Goal: Task Accomplishment & Management: Manage account settings

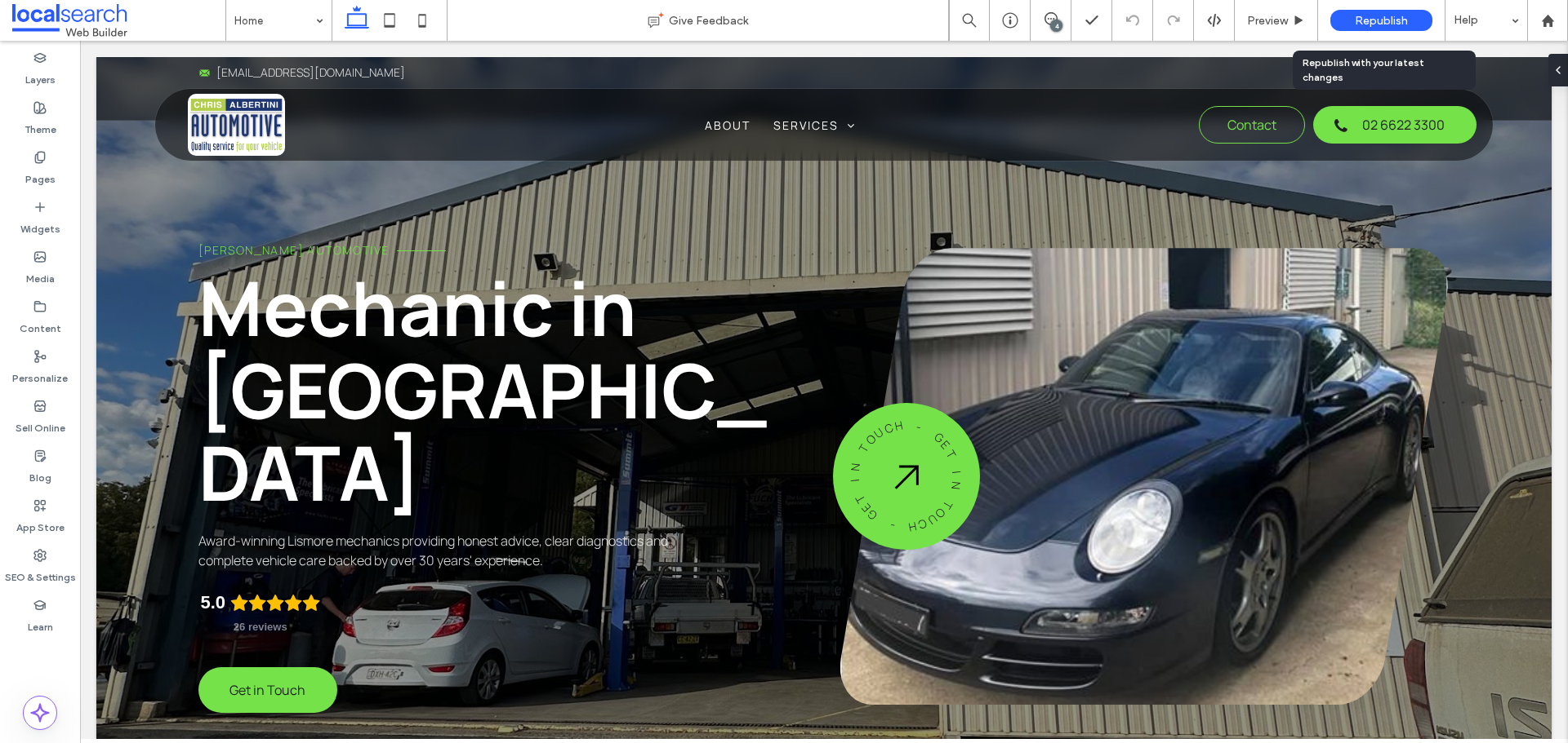
click at [1379, 17] on span "Republish" at bounding box center [1381, 21] width 53 height 14
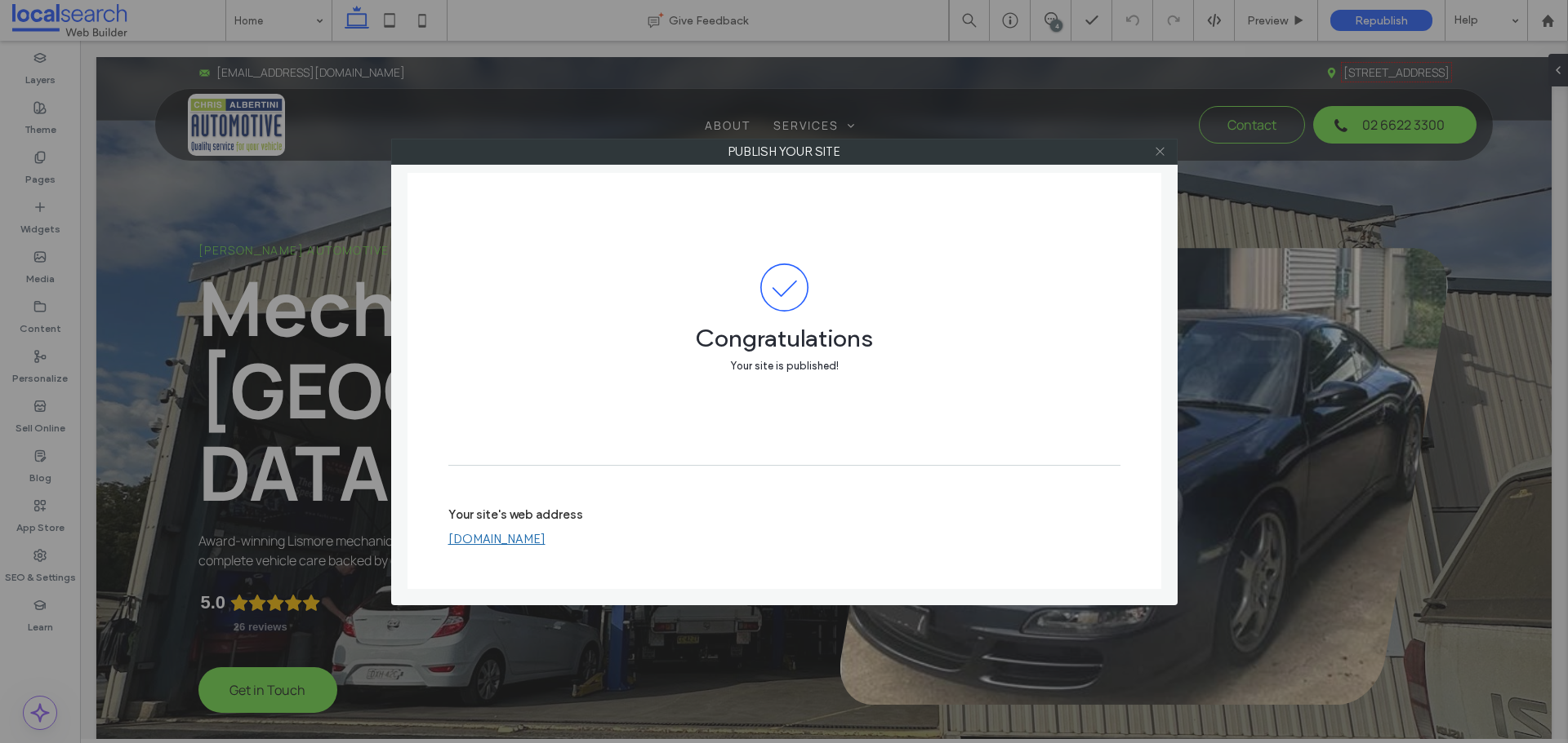
click at [1157, 151] on icon at bounding box center [1159, 151] width 12 height 12
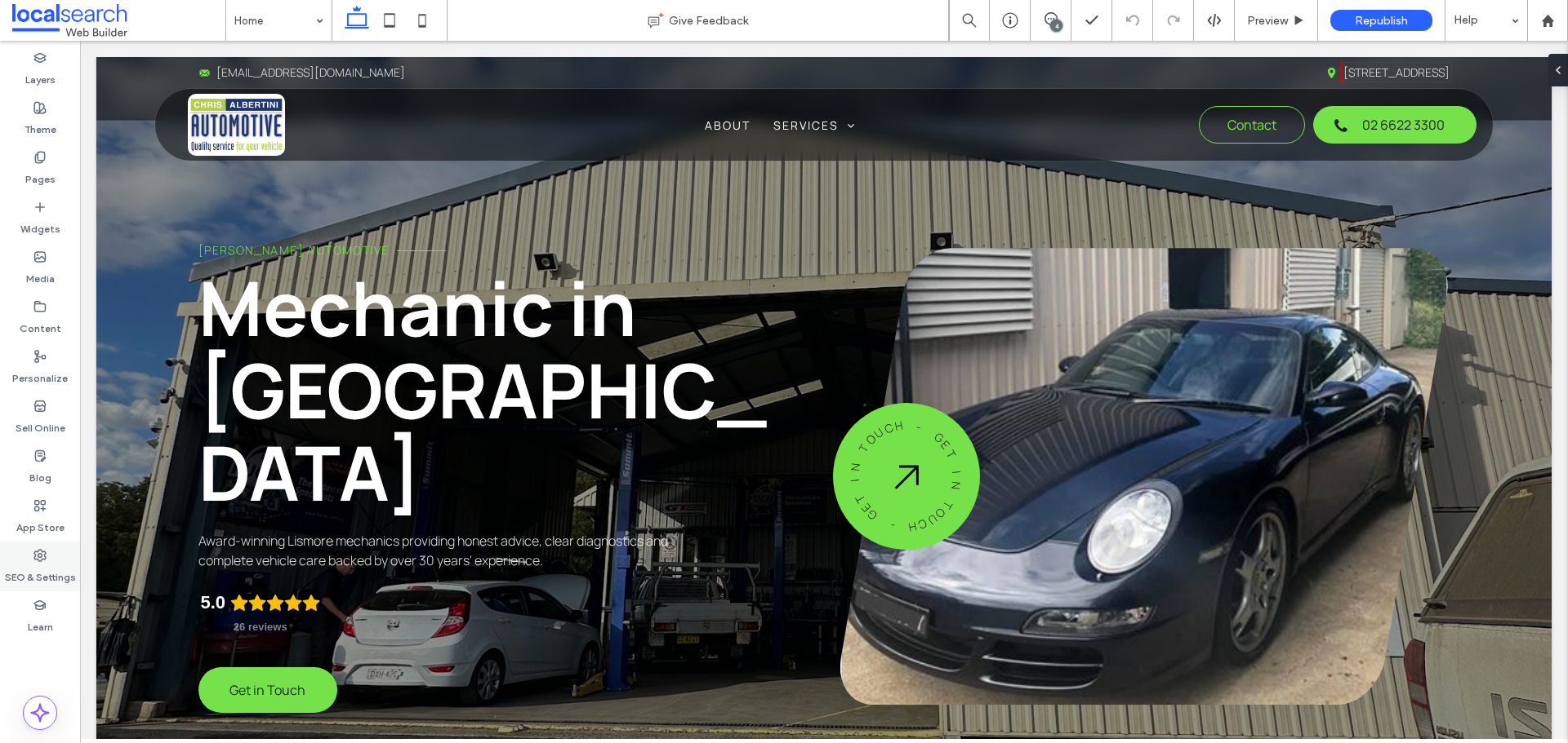
click at [33, 566] on label "SEO & Settings" at bounding box center [40, 573] width 71 height 23
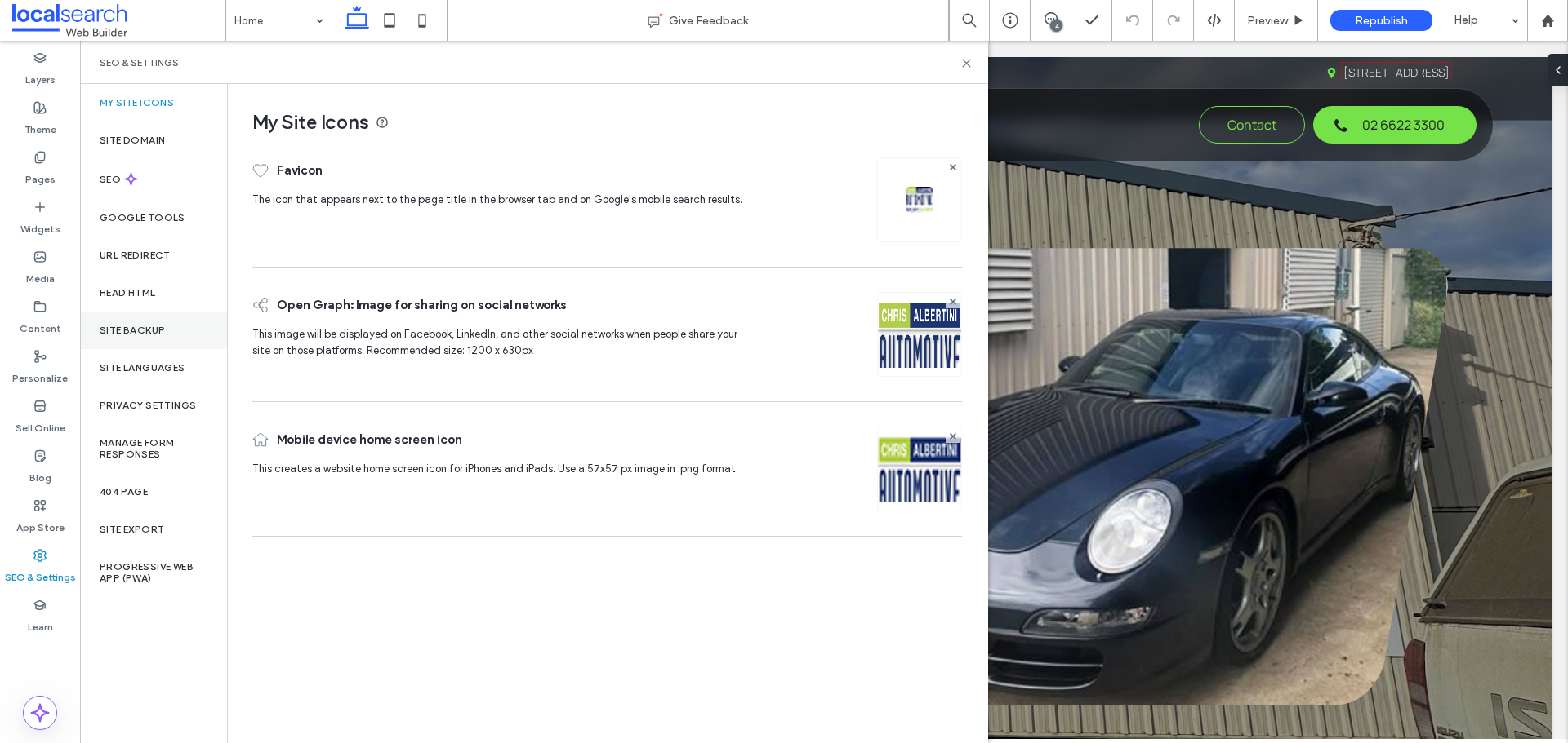
click at [184, 337] on div "Site Backup" at bounding box center [154, 330] width 147 height 37
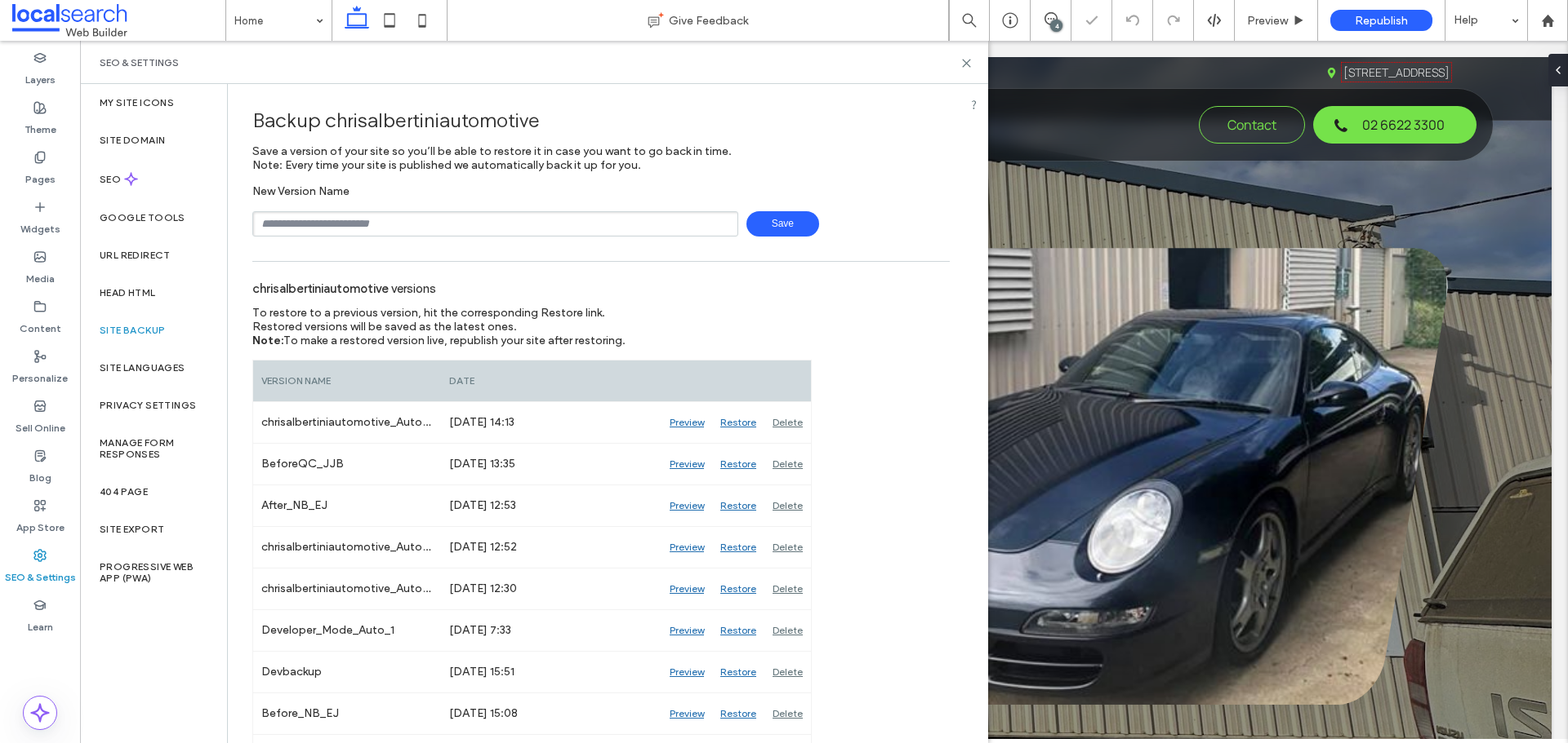
click at [391, 226] on input "text" at bounding box center [494, 224] width 486 height 25
type input "**********"
click at [753, 225] on span "Save" at bounding box center [783, 224] width 73 height 25
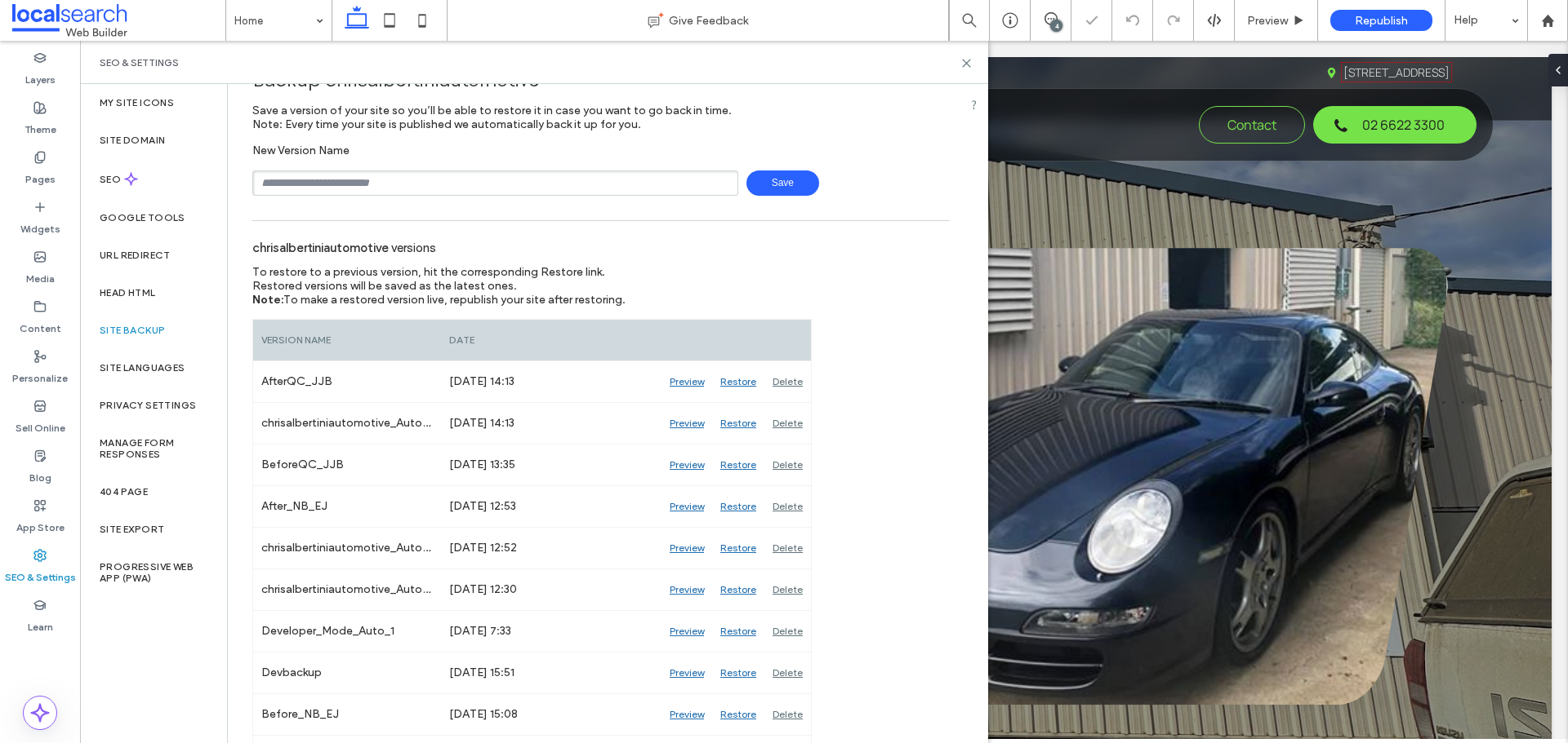
scroll to position [76, 0]
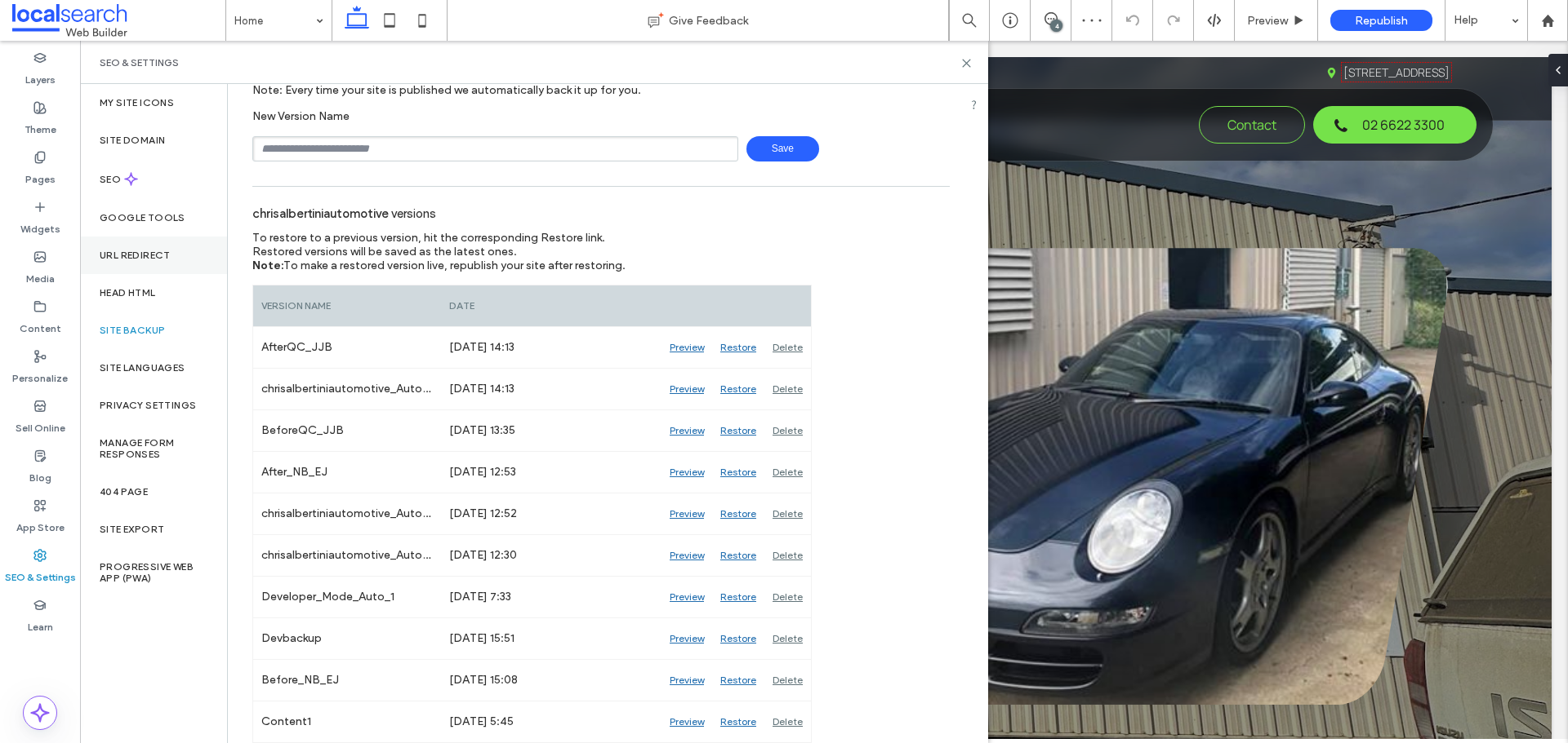
click at [164, 251] on label "URL Redirect" at bounding box center [135, 255] width 71 height 11
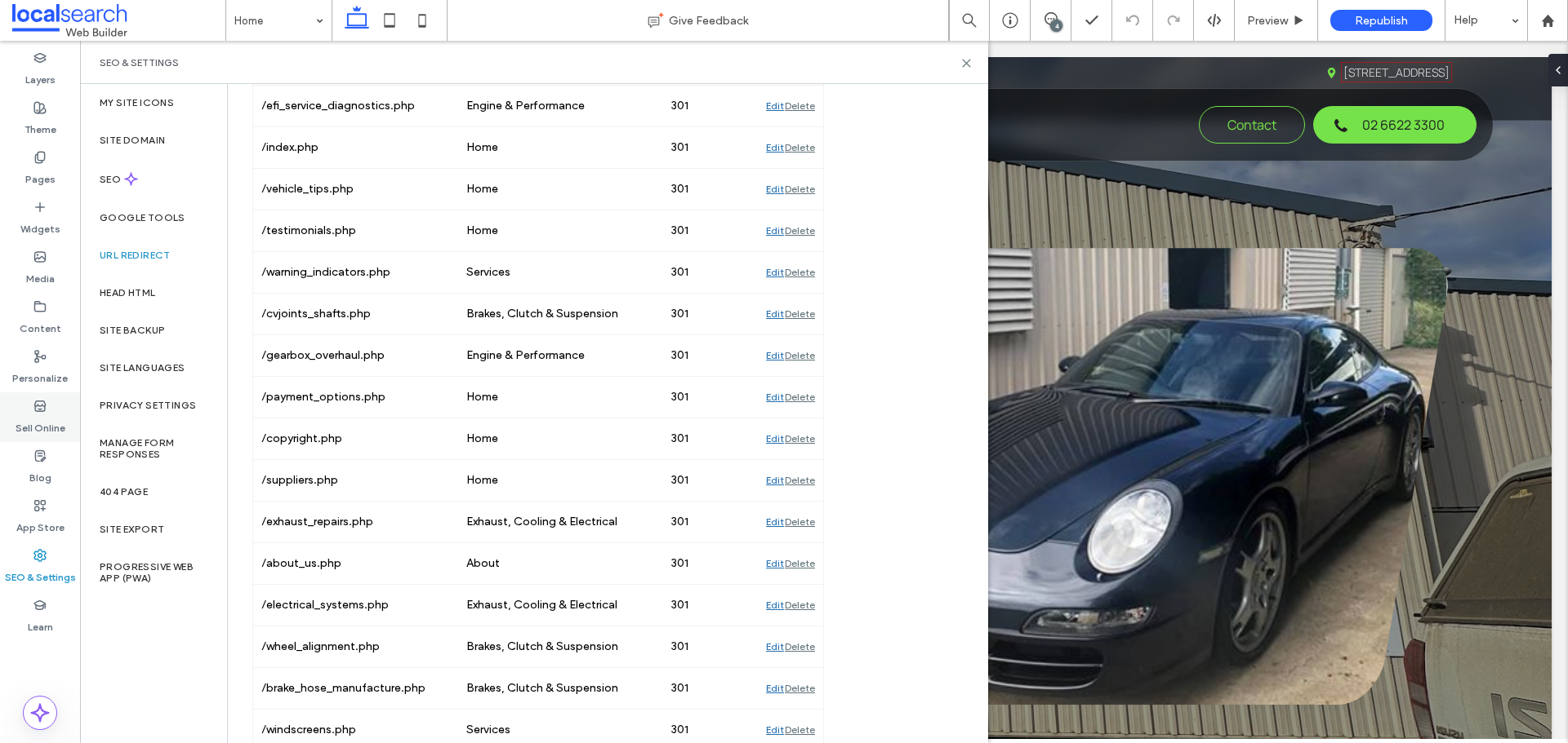
scroll to position [258, 0]
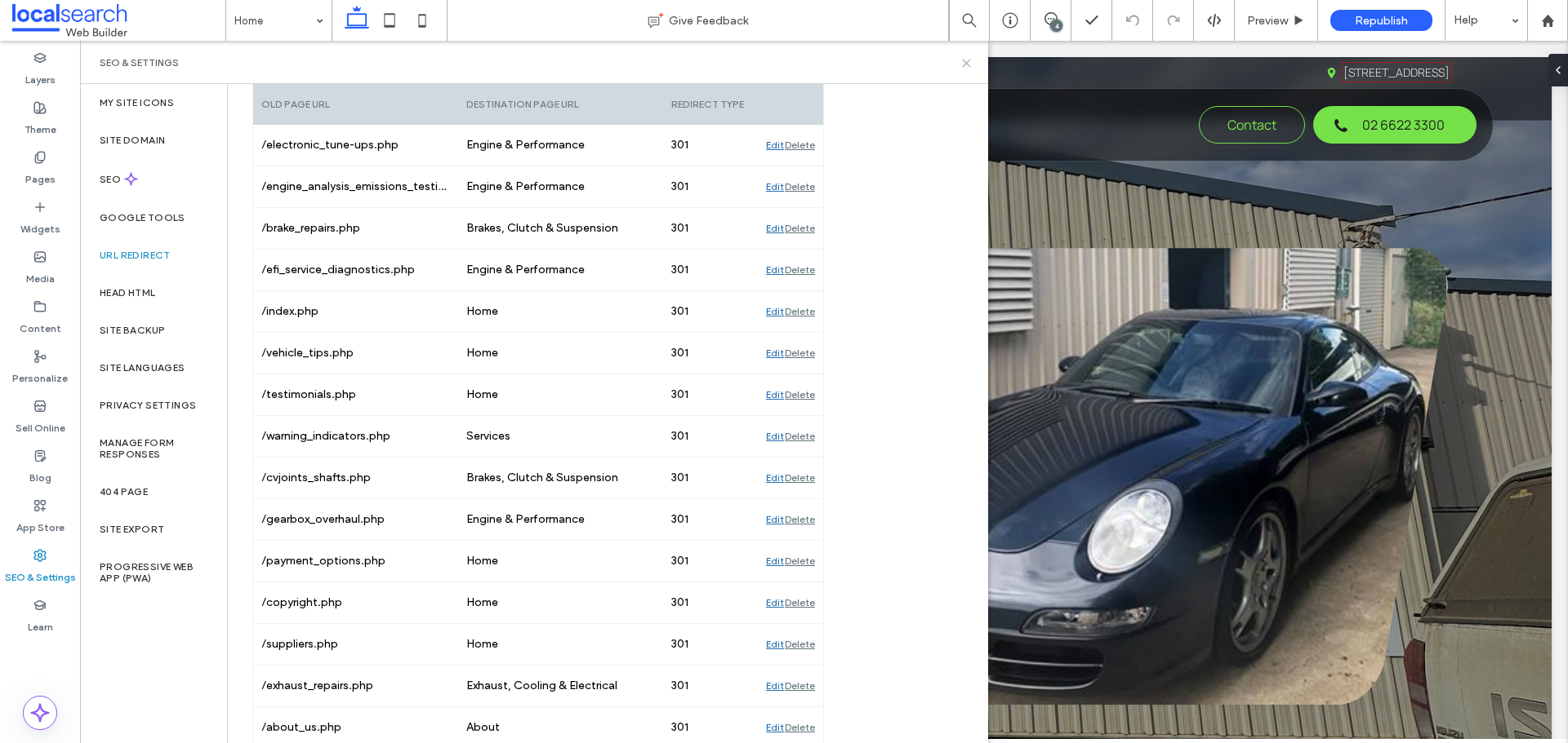
click at [964, 65] on use at bounding box center [966, 63] width 7 height 7
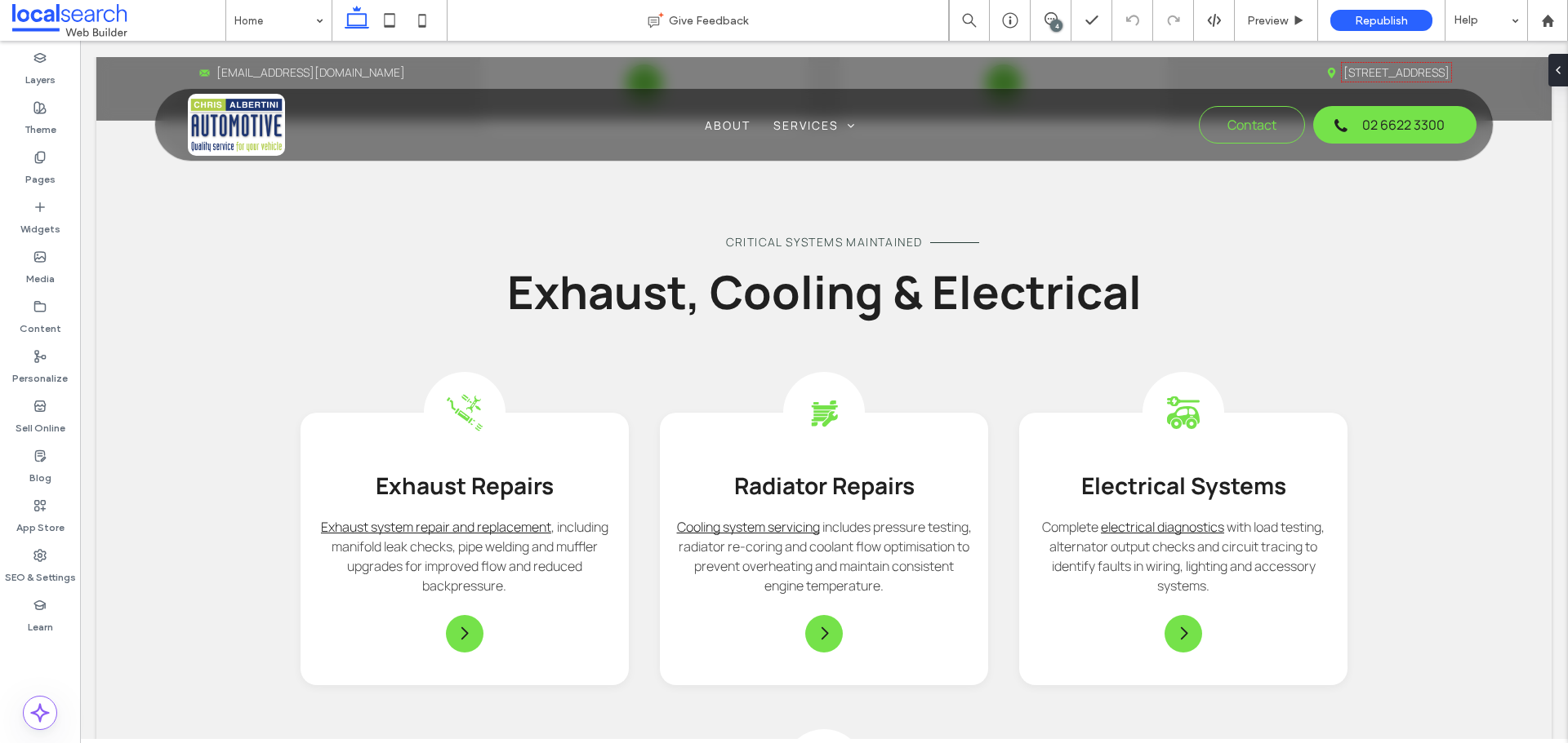
scroll to position [4733, 0]
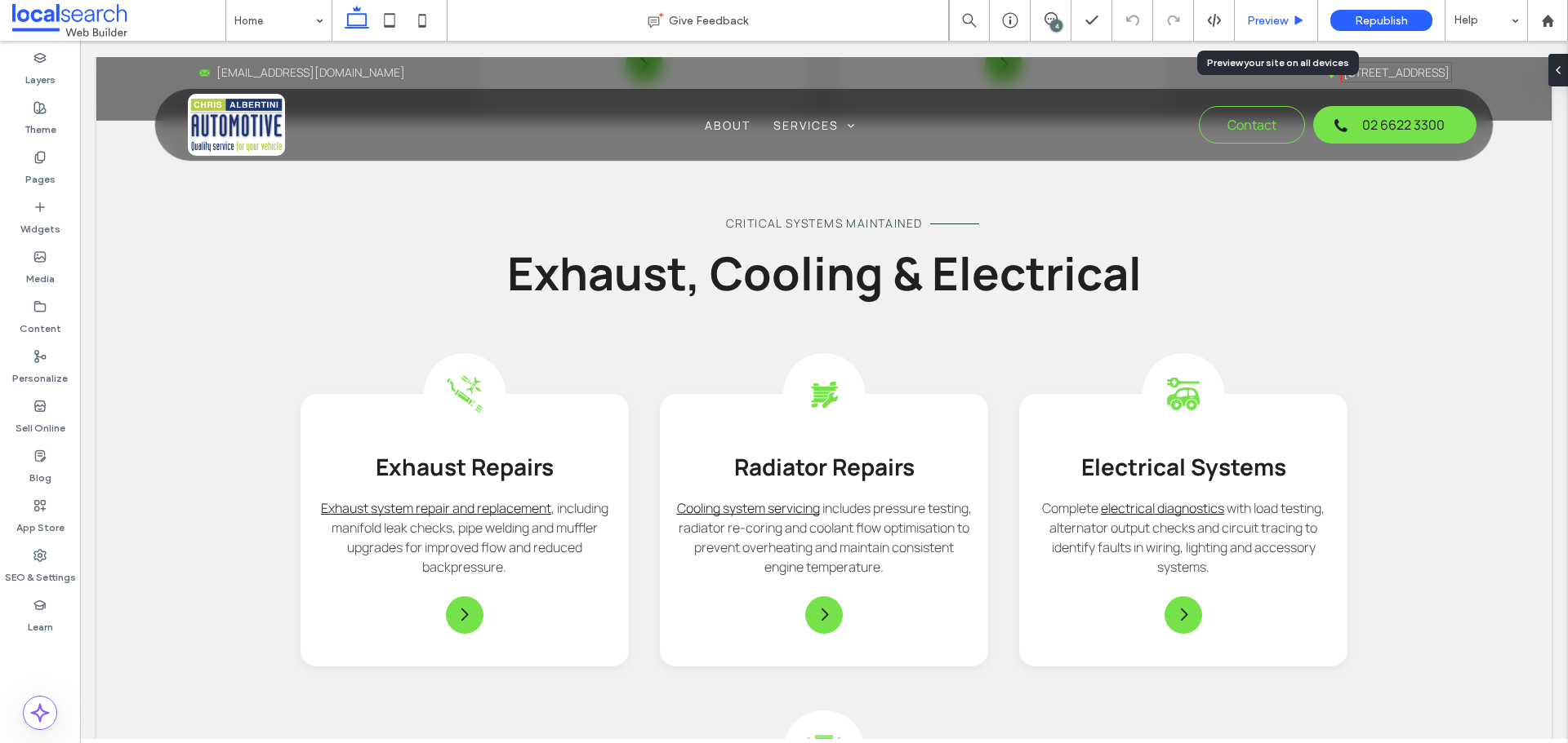
click at [1263, 18] on span "Preview" at bounding box center [1268, 21] width 41 height 14
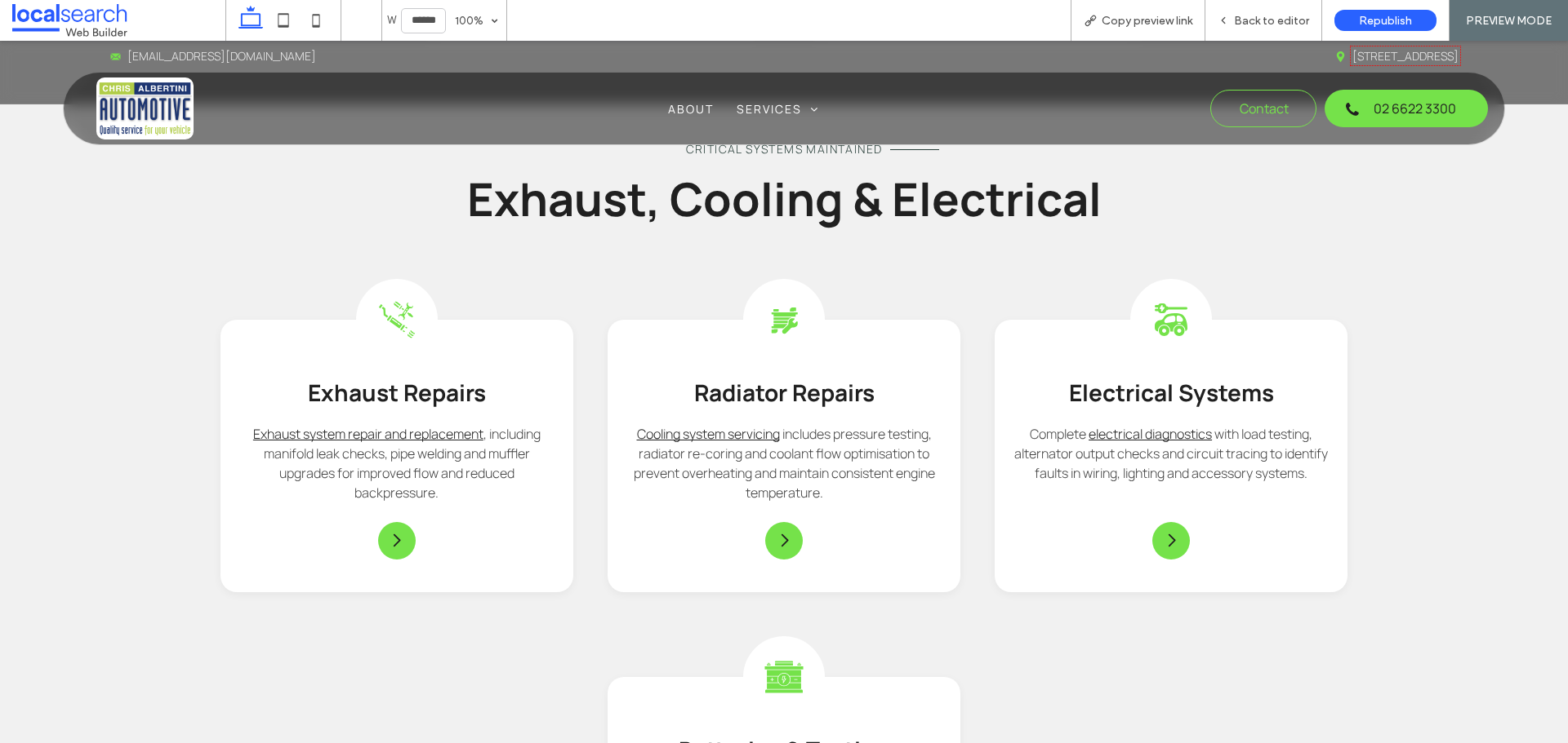
scroll to position [4572, 0]
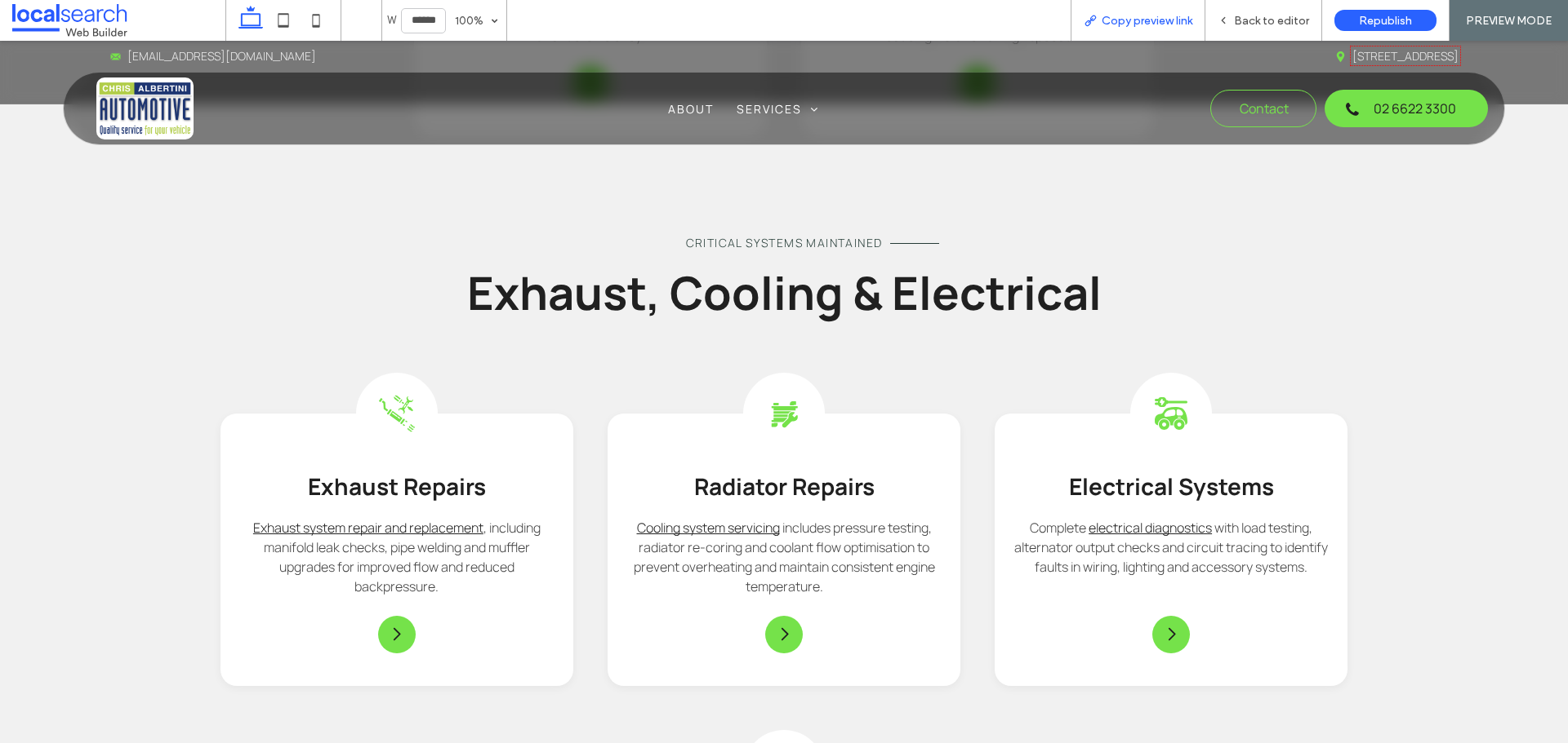
click at [1143, 15] on span "Copy preview link" at bounding box center [1146, 21] width 90 height 14
click at [1352, 57] on link "[STREET_ADDRESS]" at bounding box center [1405, 56] width 106 height 16
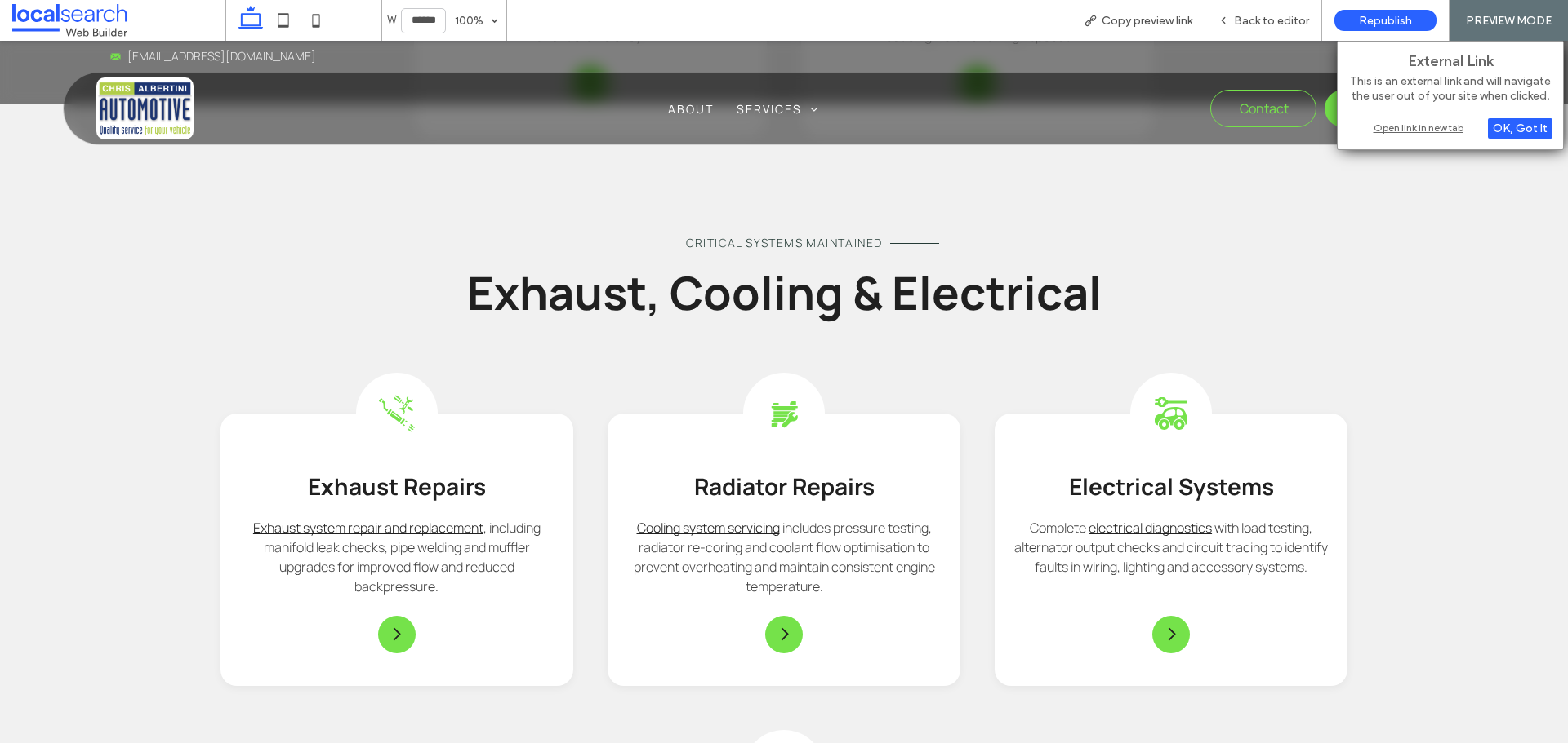
click at [1438, 127] on div "Open link in new tab" at bounding box center [1450, 128] width 204 height 17
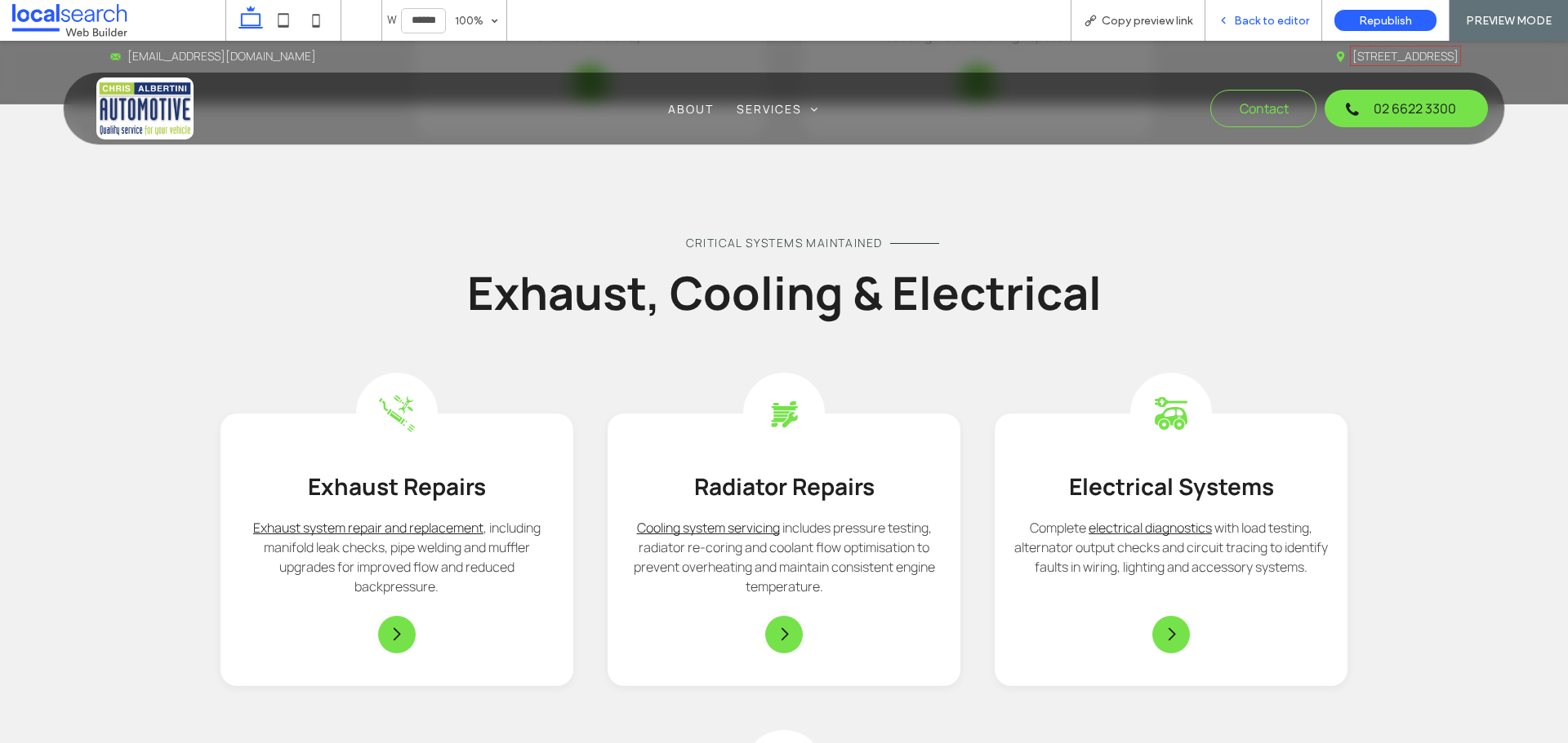
click at [1234, 17] on div "Back to editor" at bounding box center [1263, 21] width 116 height 14
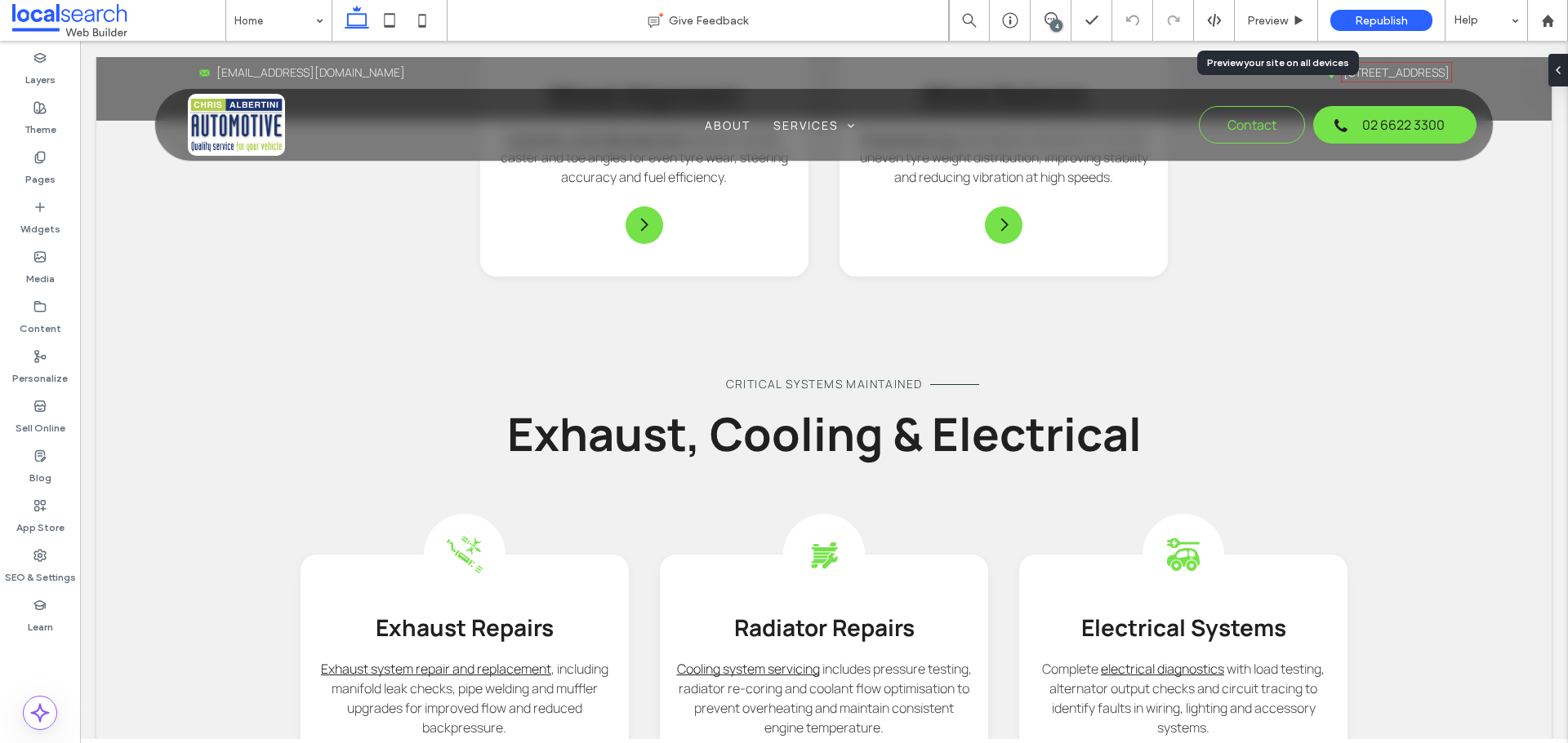
scroll to position [4733, 0]
